Goal: Information Seeking & Learning: Find specific page/section

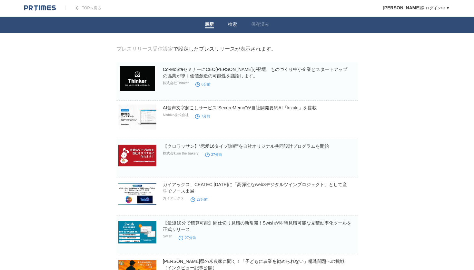
click at [230, 25] on link "検索" at bounding box center [232, 25] width 9 height 7
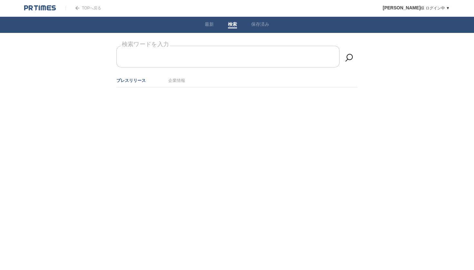
click at [207, 54] on input "検索ワードを入力" at bounding box center [227, 57] width 223 height 22
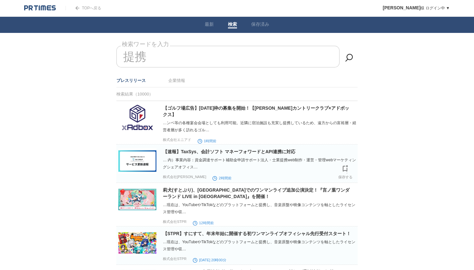
type input "提携"
click at [132, 157] on img at bounding box center [137, 160] width 38 height 25
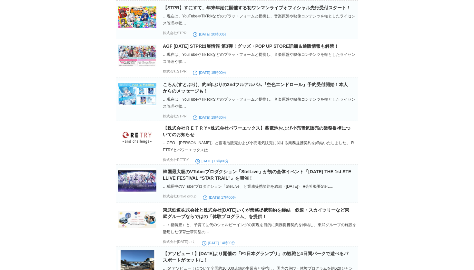
scroll to position [230, 0]
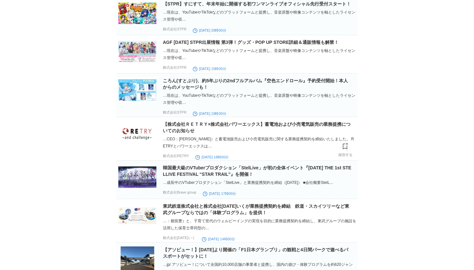
click at [131, 133] on img at bounding box center [137, 133] width 38 height 25
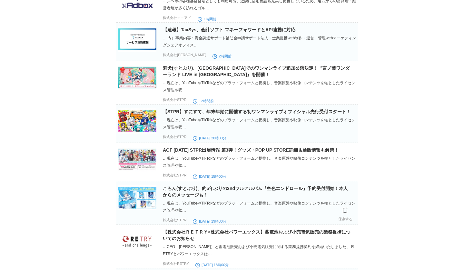
scroll to position [0, 0]
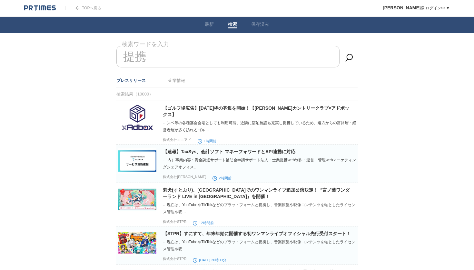
click at [47, 8] on img at bounding box center [40, 8] width 32 height 6
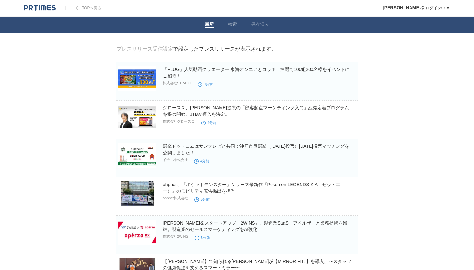
click at [45, 9] on img at bounding box center [40, 8] width 32 height 6
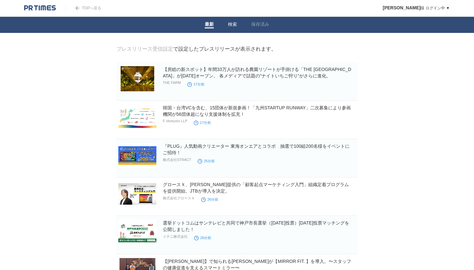
click at [231, 24] on link "検索" at bounding box center [232, 25] width 9 height 7
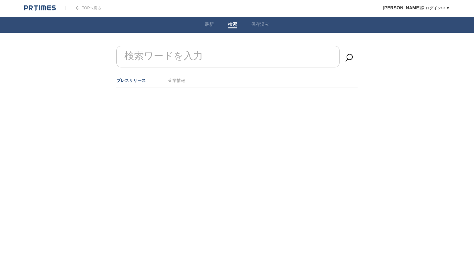
click at [191, 46] on form "検索ワードを入力" at bounding box center [236, 46] width 241 height 0
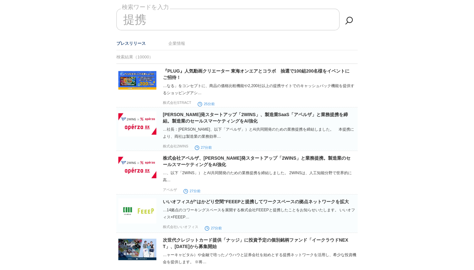
scroll to position [37, 0]
type input "提携"
click at [137, 126] on img at bounding box center [137, 123] width 38 height 25
click at [137, 173] on img at bounding box center [137, 166] width 38 height 25
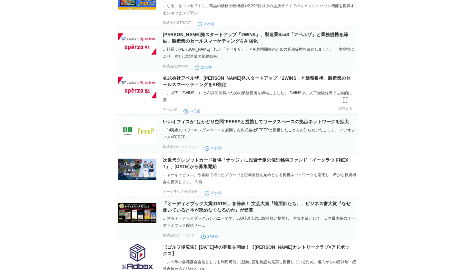
scroll to position [118, 0]
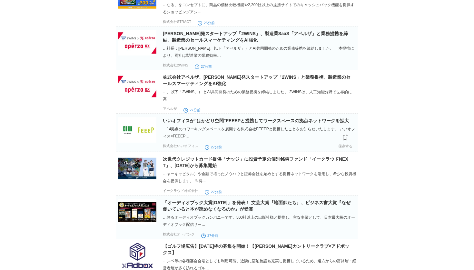
click at [143, 137] on img at bounding box center [137, 129] width 38 height 25
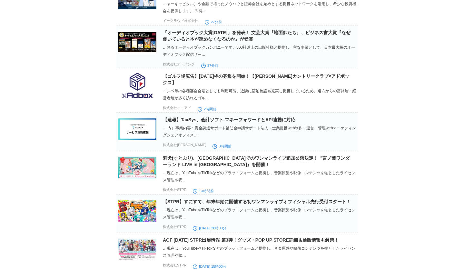
scroll to position [0, 0]
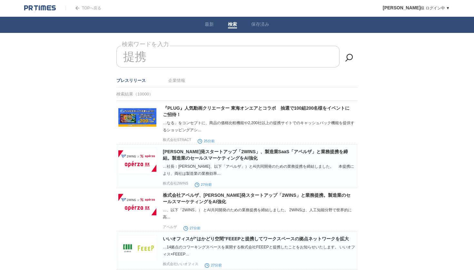
click at [46, 4] on div at bounding box center [44, 8] width 41 height 16
click at [50, 7] on img at bounding box center [40, 8] width 32 height 6
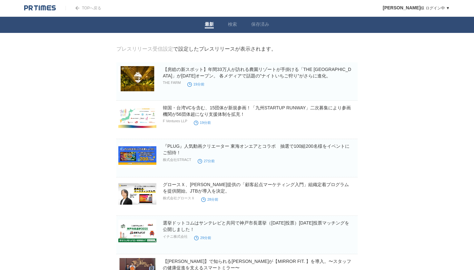
click at [49, 8] on img at bounding box center [40, 8] width 32 height 6
